Goal: Information Seeking & Learning: Learn about a topic

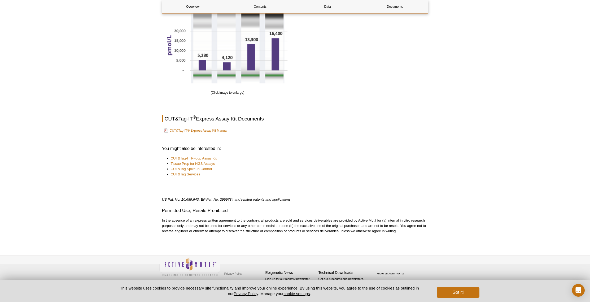
scroll to position [780, 0]
click at [201, 131] on link "CUT&Tag-IT® Express Assay Kit Manual" at bounding box center [196, 130] width 64 height 6
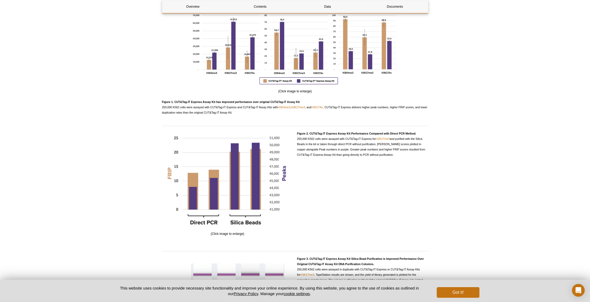
scroll to position [461, 0]
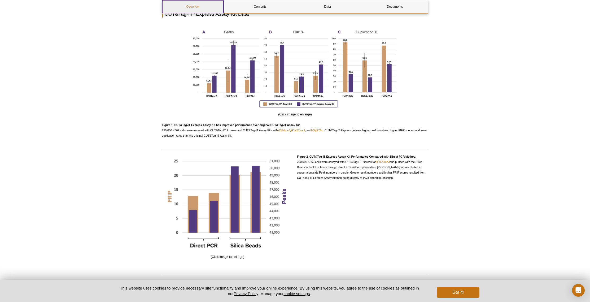
click at [193, 8] on link "Overview" at bounding box center [192, 6] width 61 height 13
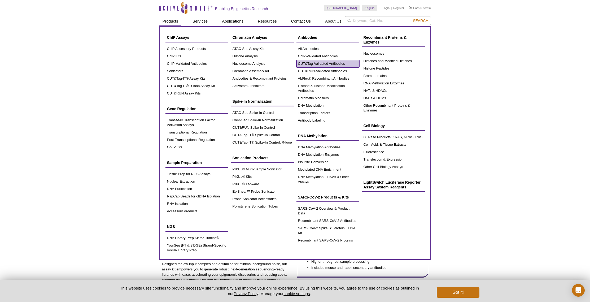
click at [325, 63] on link "CUT&Tag-Validated Antibodies" at bounding box center [328, 63] width 63 height 7
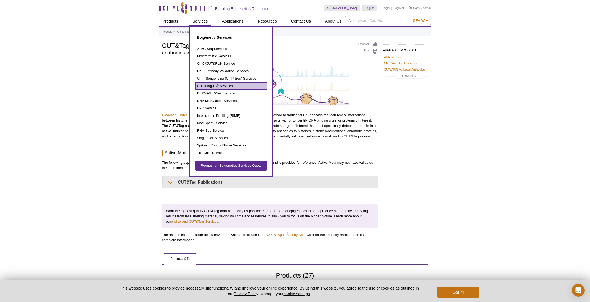
click at [221, 84] on link "CUT&Tag-IT® Services" at bounding box center [232, 85] width 72 height 7
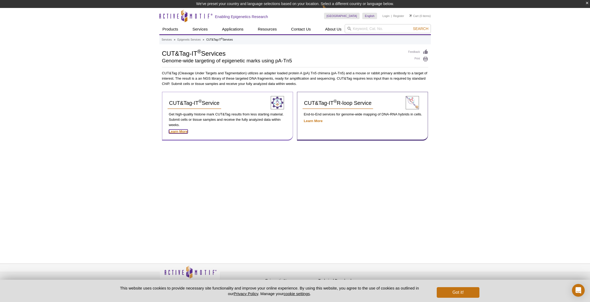
click at [184, 132] on strong "Learn More" at bounding box center [178, 132] width 19 height 4
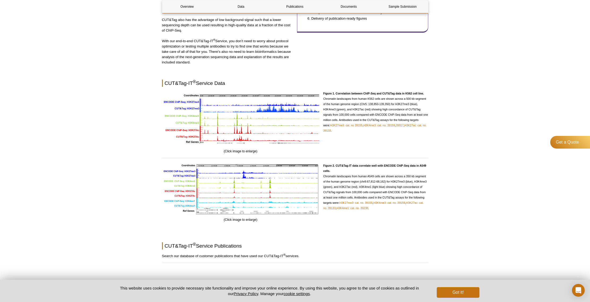
scroll to position [654, 0]
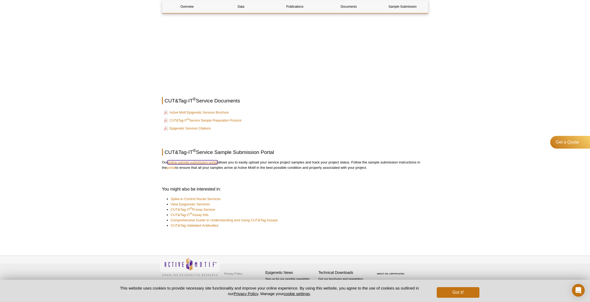
click at [214, 163] on link "online sample submission portal" at bounding box center [193, 162] width 50 height 4
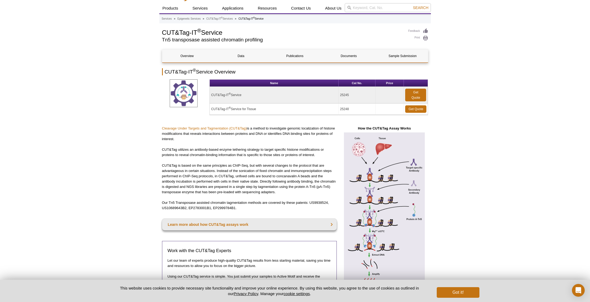
scroll to position [0, 0]
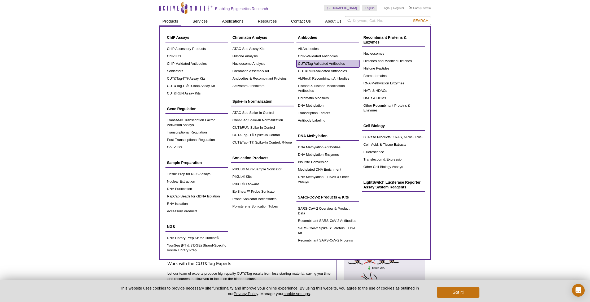
click at [316, 65] on link "CUT&Tag-Validated Antibodies" at bounding box center [328, 63] width 63 height 7
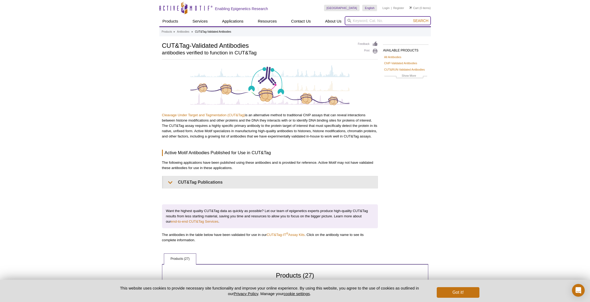
click at [366, 22] on input "search" at bounding box center [388, 20] width 86 height 9
type input "PU.1"
click at [412, 18] on button "Search" at bounding box center [421, 20] width 19 height 5
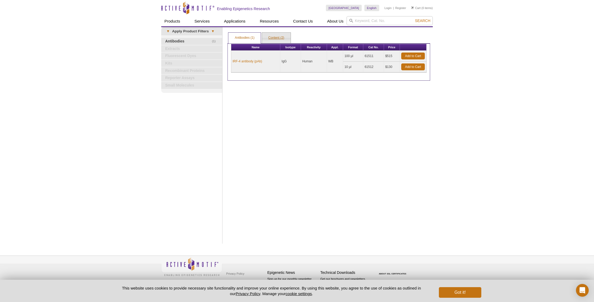
click at [272, 37] on link "Content (2)" at bounding box center [276, 38] width 29 height 11
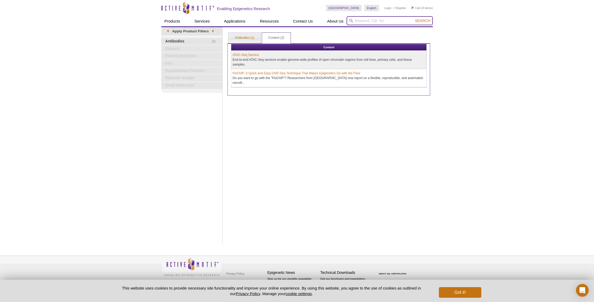
click at [372, 22] on input "search" at bounding box center [390, 20] width 86 height 9
type input "PU.1"
click at [414, 18] on button "Search" at bounding box center [423, 20] width 19 height 5
click at [420, 21] on span "Search" at bounding box center [422, 21] width 15 height 4
click at [242, 40] on link "Antibodies (1)" at bounding box center [244, 38] width 32 height 11
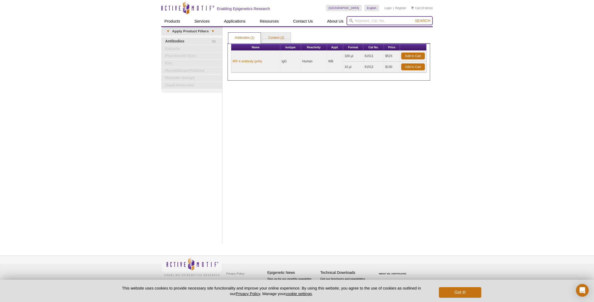
click at [380, 19] on input "search" at bounding box center [390, 20] width 86 height 9
type input "Nfatc1"
click at [414, 18] on button "Search" at bounding box center [423, 20] width 19 height 5
click at [422, 22] on span "Search" at bounding box center [422, 21] width 15 height 4
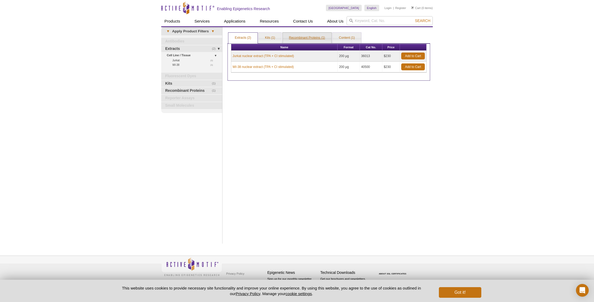
click at [300, 39] on link "Recombinant Proteins (1)" at bounding box center [307, 38] width 49 height 11
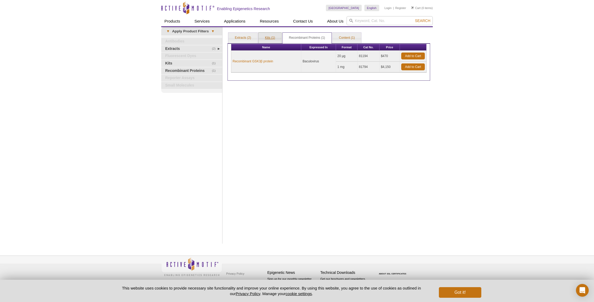
click at [279, 38] on link "Kits (1)" at bounding box center [270, 38] width 23 height 11
click at [378, 17] on input "search" at bounding box center [390, 20] width 86 height 9
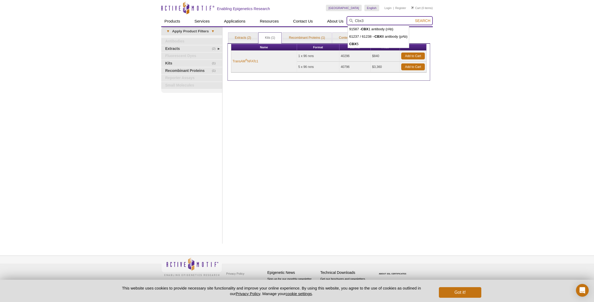
type input "Cbx3"
click at [414, 18] on button "Search" at bounding box center [423, 20] width 19 height 5
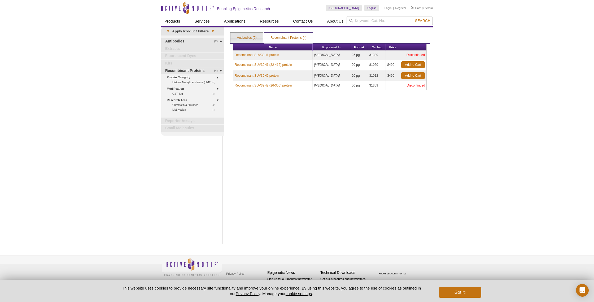
click at [256, 37] on link "Antibodies (2)" at bounding box center [247, 38] width 32 height 11
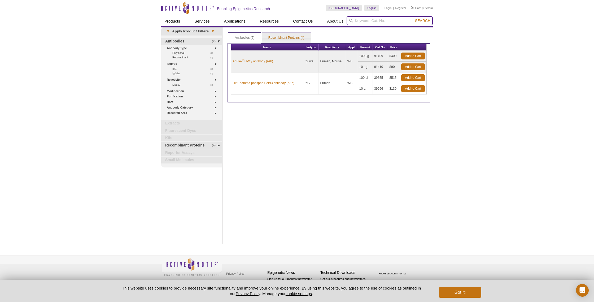
click at [392, 22] on input "search" at bounding box center [390, 20] width 86 height 9
type input "Snf2h"
click at [414, 18] on button "Search" at bounding box center [423, 20] width 19 height 5
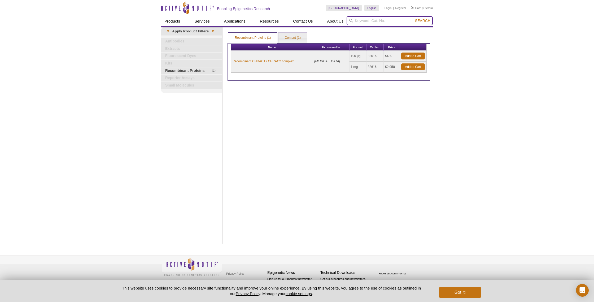
click at [373, 21] on input "search" at bounding box center [390, 20] width 86 height 9
type input "Runx1"
click at [414, 18] on button "Search" at bounding box center [423, 20] width 19 height 5
click at [427, 19] on span "Search" at bounding box center [422, 21] width 15 height 4
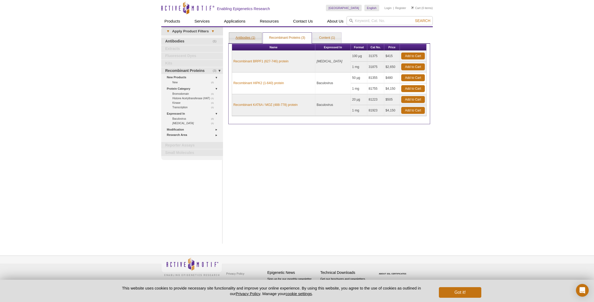
click at [247, 42] on link "Antibodies (1)" at bounding box center [245, 38] width 32 height 11
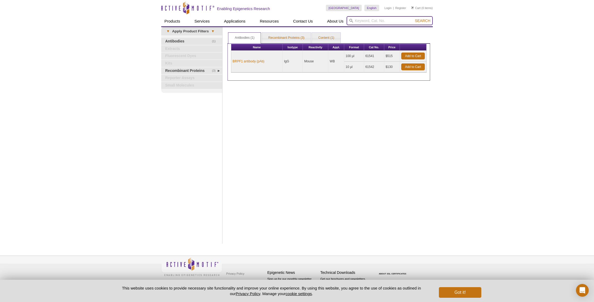
click at [396, 19] on input "search" at bounding box center [390, 20] width 86 height 9
type input "Cbfb"
click at [426, 20] on span "Search" at bounding box center [422, 21] width 15 height 4
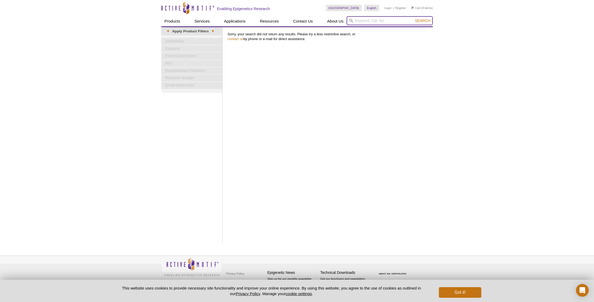
click at [376, 19] on input "search" at bounding box center [390, 20] width 86 height 9
type input "Cebp"
click at [414, 18] on button "Search" at bounding box center [423, 20] width 19 height 5
click at [425, 23] on span "Search" at bounding box center [422, 21] width 15 height 4
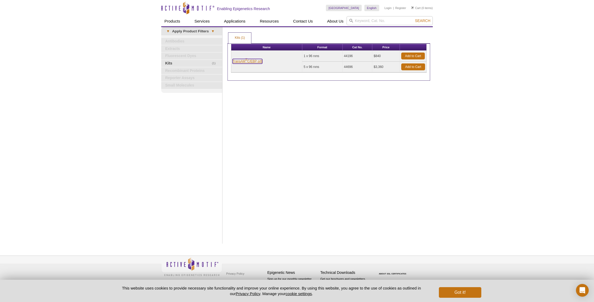
click at [258, 61] on link "TransAM ® C/EBP α/β" at bounding box center [248, 61] width 30 height 5
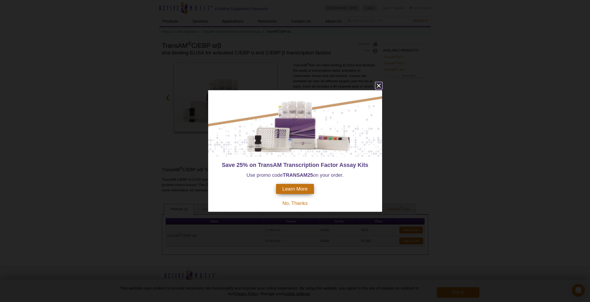
click at [380, 85] on icon "close" at bounding box center [379, 85] width 7 height 7
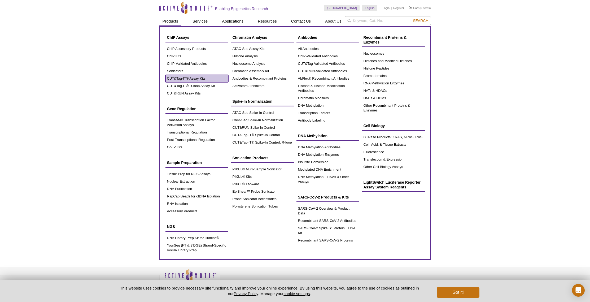
click at [188, 80] on link "CUT&Tag-IT® Assay Kits" at bounding box center [197, 78] width 63 height 7
